Goal: Find specific page/section: Find specific page/section

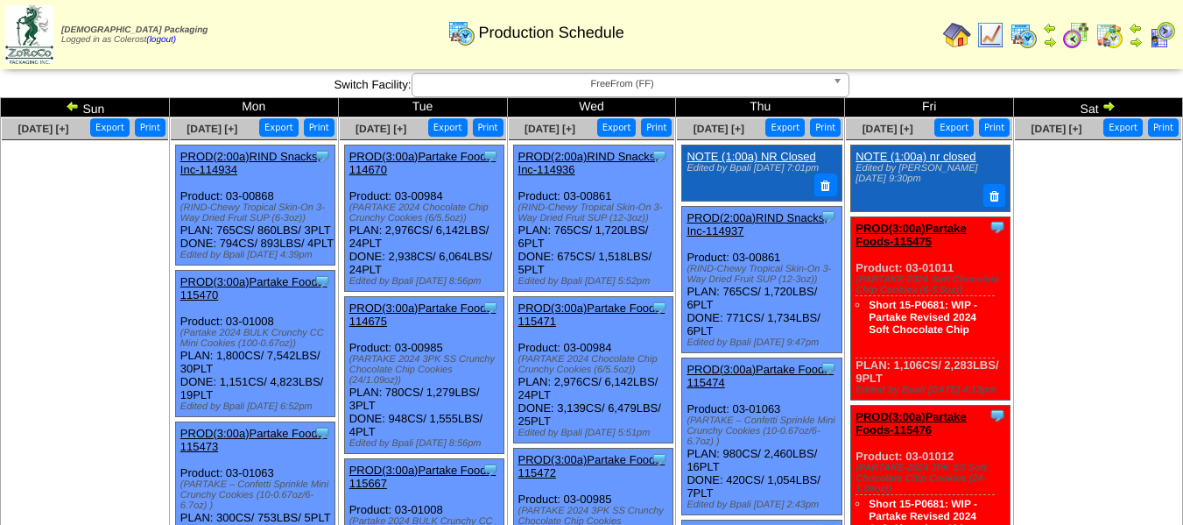
click at [677, 81] on span "FreeFrom (FF)" at bounding box center [623, 84] width 406 height 21
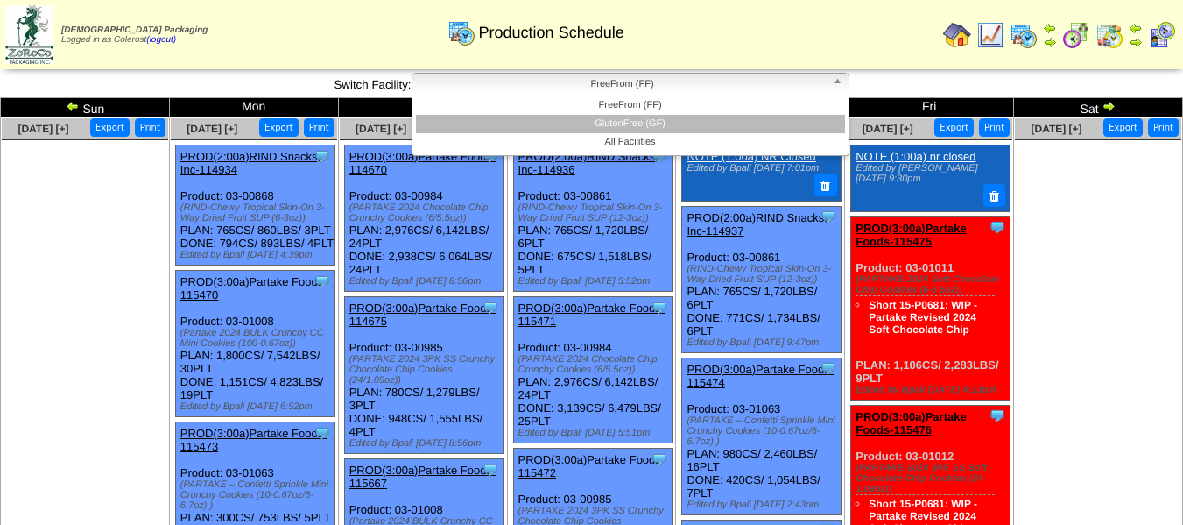
click at [667, 116] on li "GlutenFree (GF)" at bounding box center [630, 124] width 429 height 18
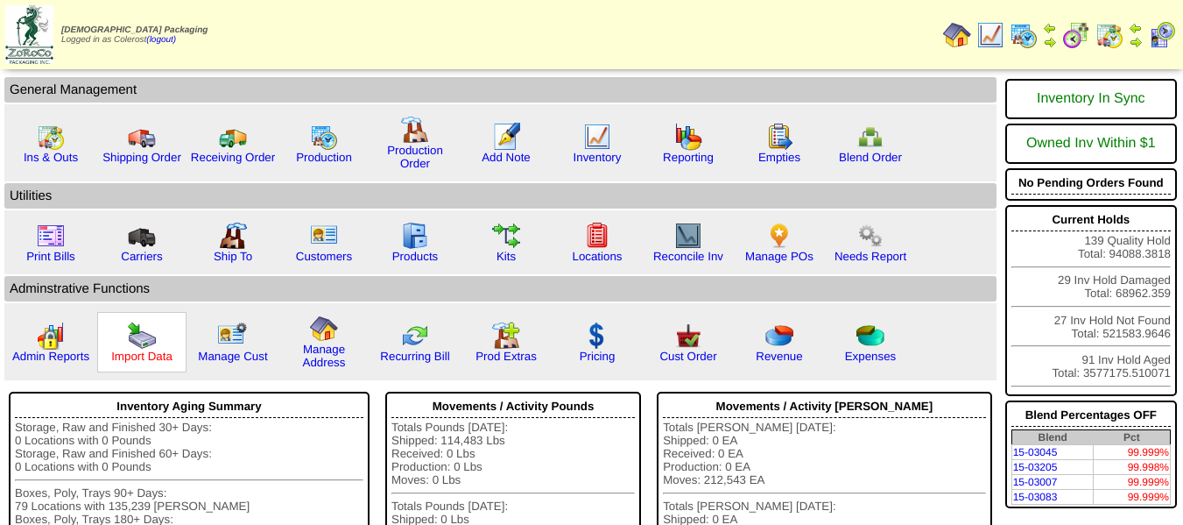
click at [159, 354] on link "Import Data" at bounding box center [141, 355] width 61 height 13
